Goal: Obtain resource: Download file/media

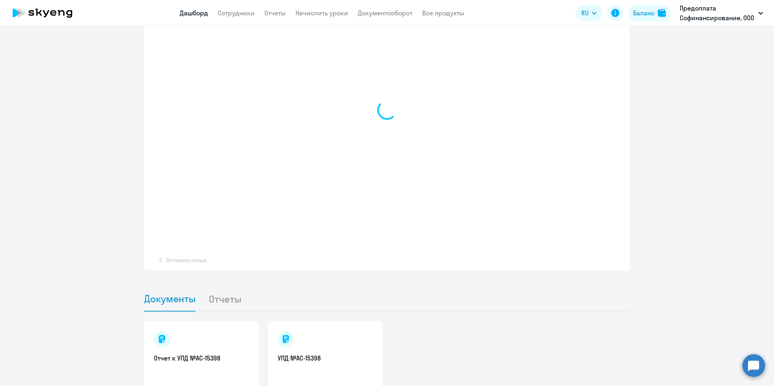
scroll to position [655, 0]
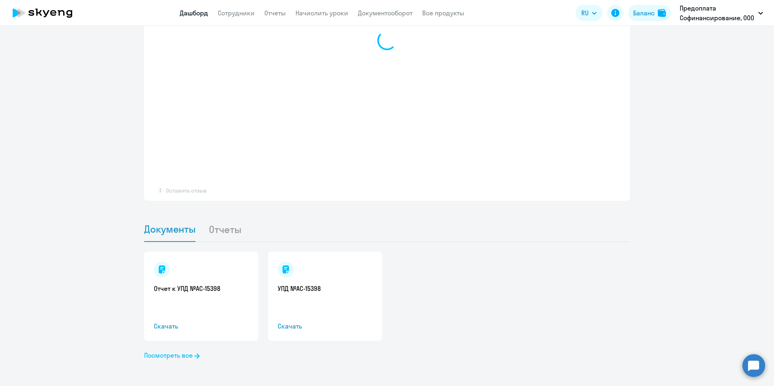
click at [172, 355] on link "Посмотреть все" at bounding box center [171, 356] width 55 height 10
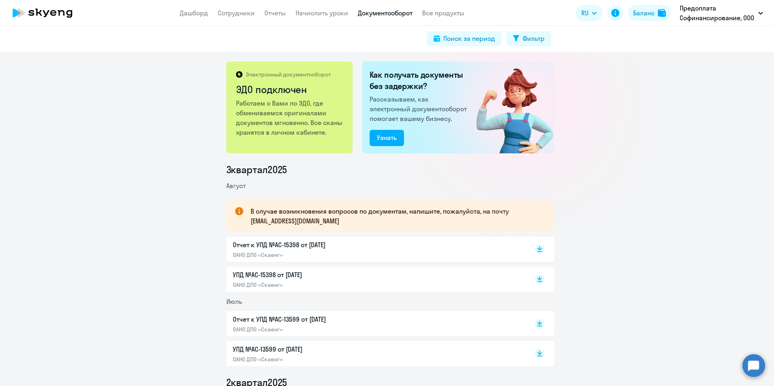
click at [664, 117] on div "Электронный документооборот ЭДО подключен Работаем с Вами по ЭДО, где обменивае…" at bounding box center [387, 219] width 774 height 335
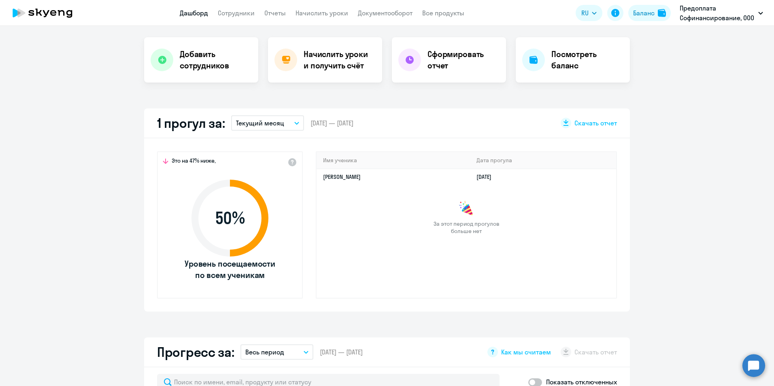
scroll to position [162, 0]
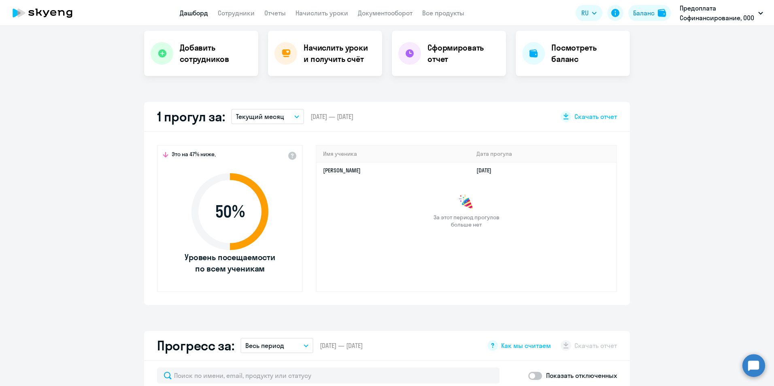
select select "30"
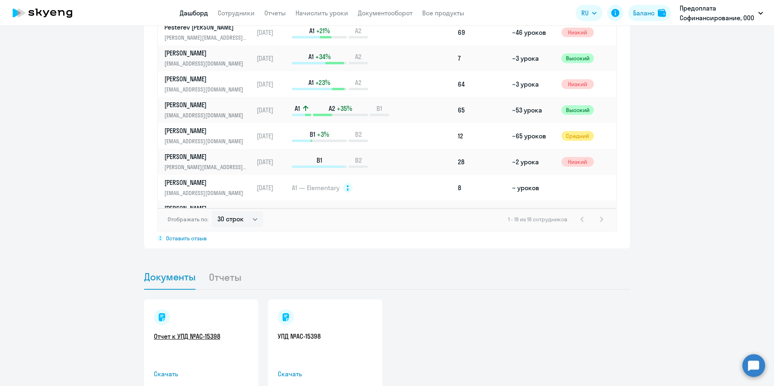
click at [183, 339] on link "Отчет к УПД №AC-15398" at bounding box center [201, 336] width 95 height 9
